Goal: Book appointment/travel/reservation

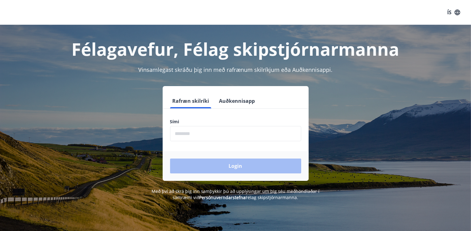
click at [179, 133] on input "phone" at bounding box center [235, 133] width 131 height 15
type input "********"
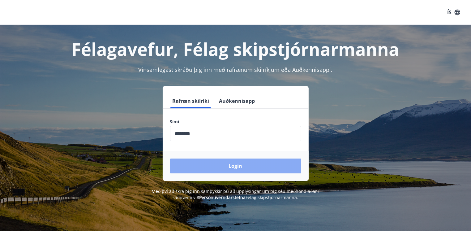
click at [237, 164] on button "Login" at bounding box center [235, 165] width 131 height 15
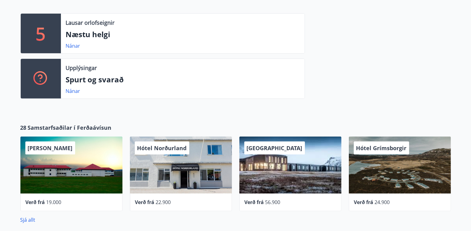
scroll to position [151, 0]
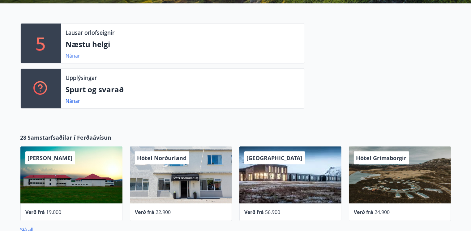
click at [73, 54] on link "Nánar" at bounding box center [73, 55] width 15 height 7
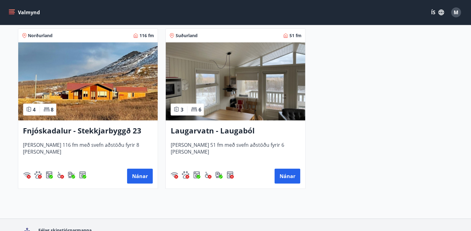
scroll to position [309, 0]
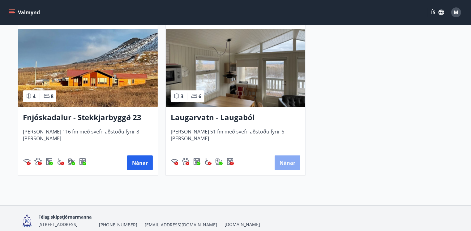
click at [286, 162] on button "Nánar" at bounding box center [287, 162] width 26 height 15
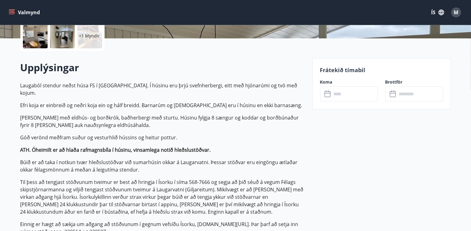
scroll to position [93, 0]
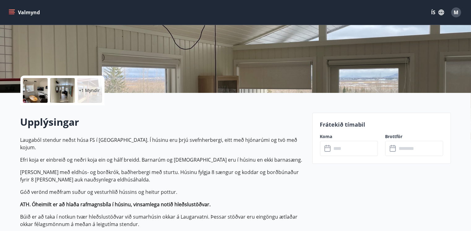
click at [334, 149] on input "text" at bounding box center [355, 148] width 46 height 15
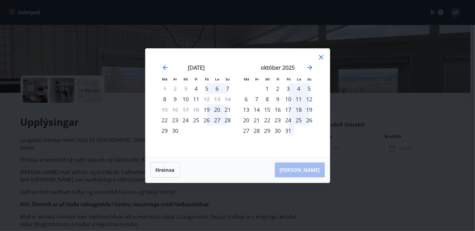
click at [323, 56] on icon at bounding box center [321, 56] width 7 height 7
click at [322, 55] on icon at bounding box center [321, 56] width 7 height 7
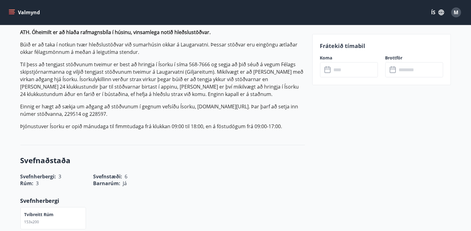
scroll to position [278, 0]
